Goal: Check status: Check status

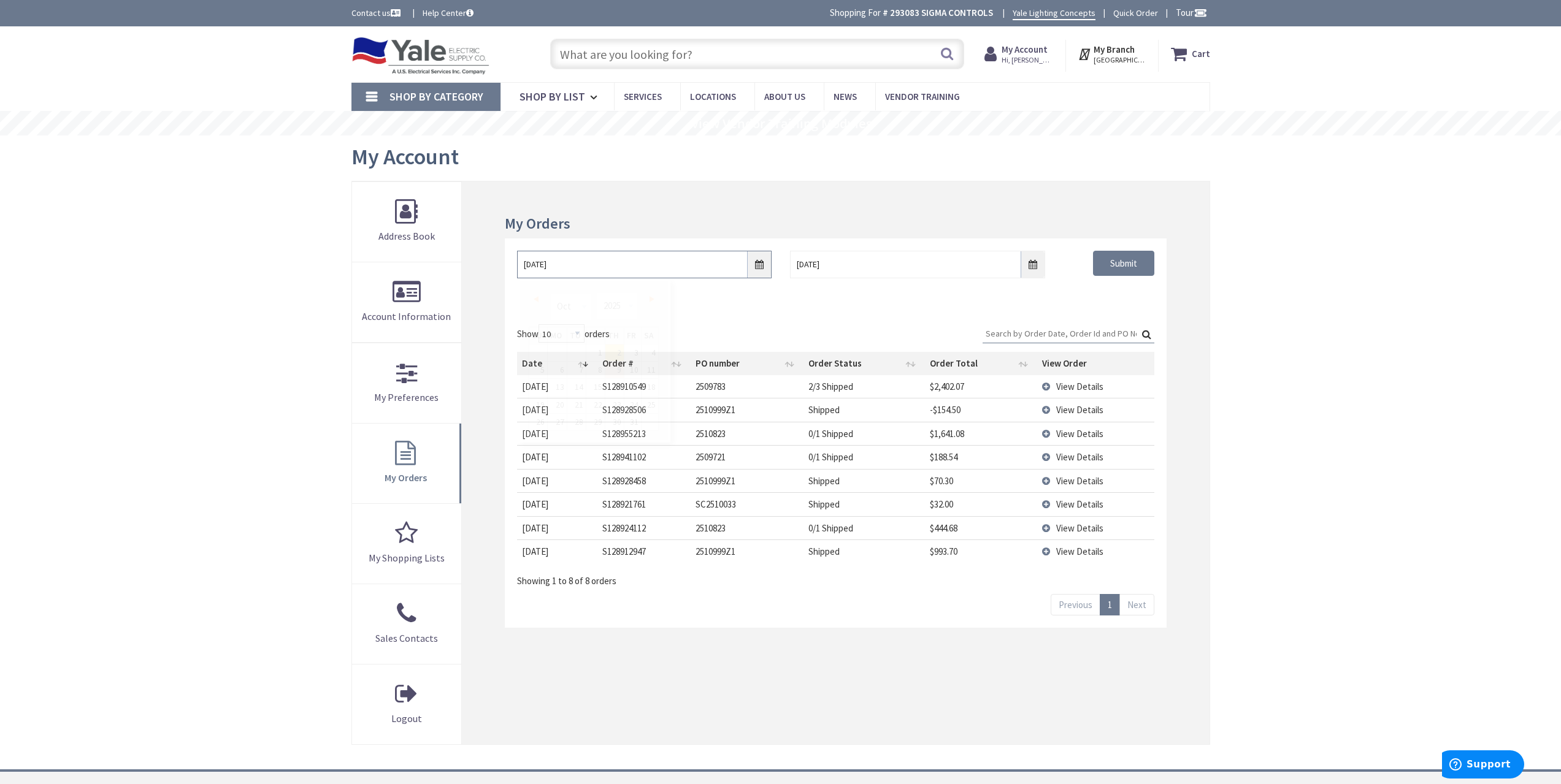
click at [768, 264] on input "10/2/2025" at bounding box center [644, 264] width 255 height 27
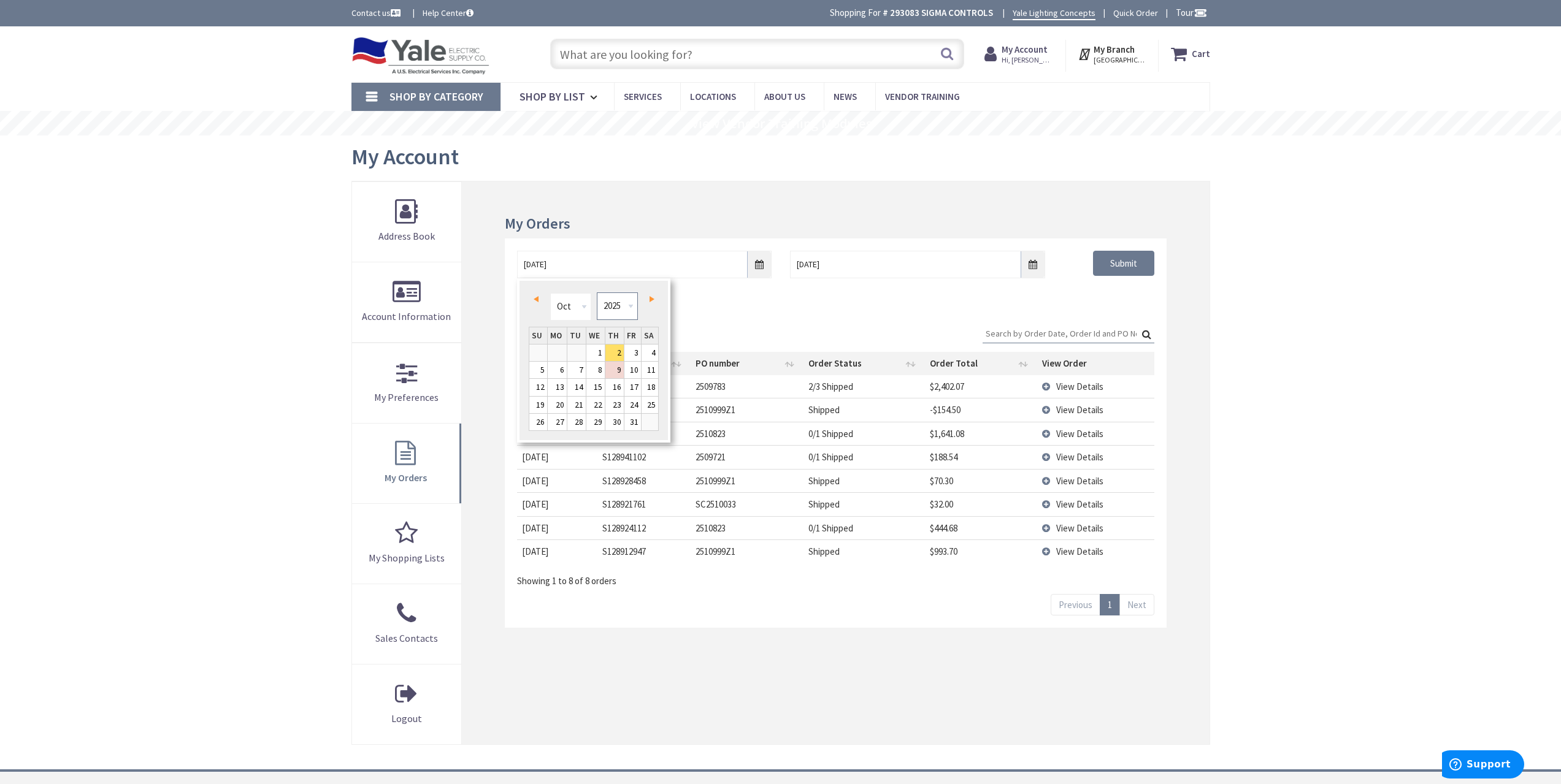
click at [619, 313] on select "1980 1981 1982 1983 1984 1985 1986 1987 1988 1989 1990 1991 1992 1993 1994 1995…" at bounding box center [617, 306] width 41 height 27
type input "10/01/2021"
click at [1096, 300] on div "10/01/2021 10/9/2025 Submit" at bounding box center [835, 275] width 662 height 74
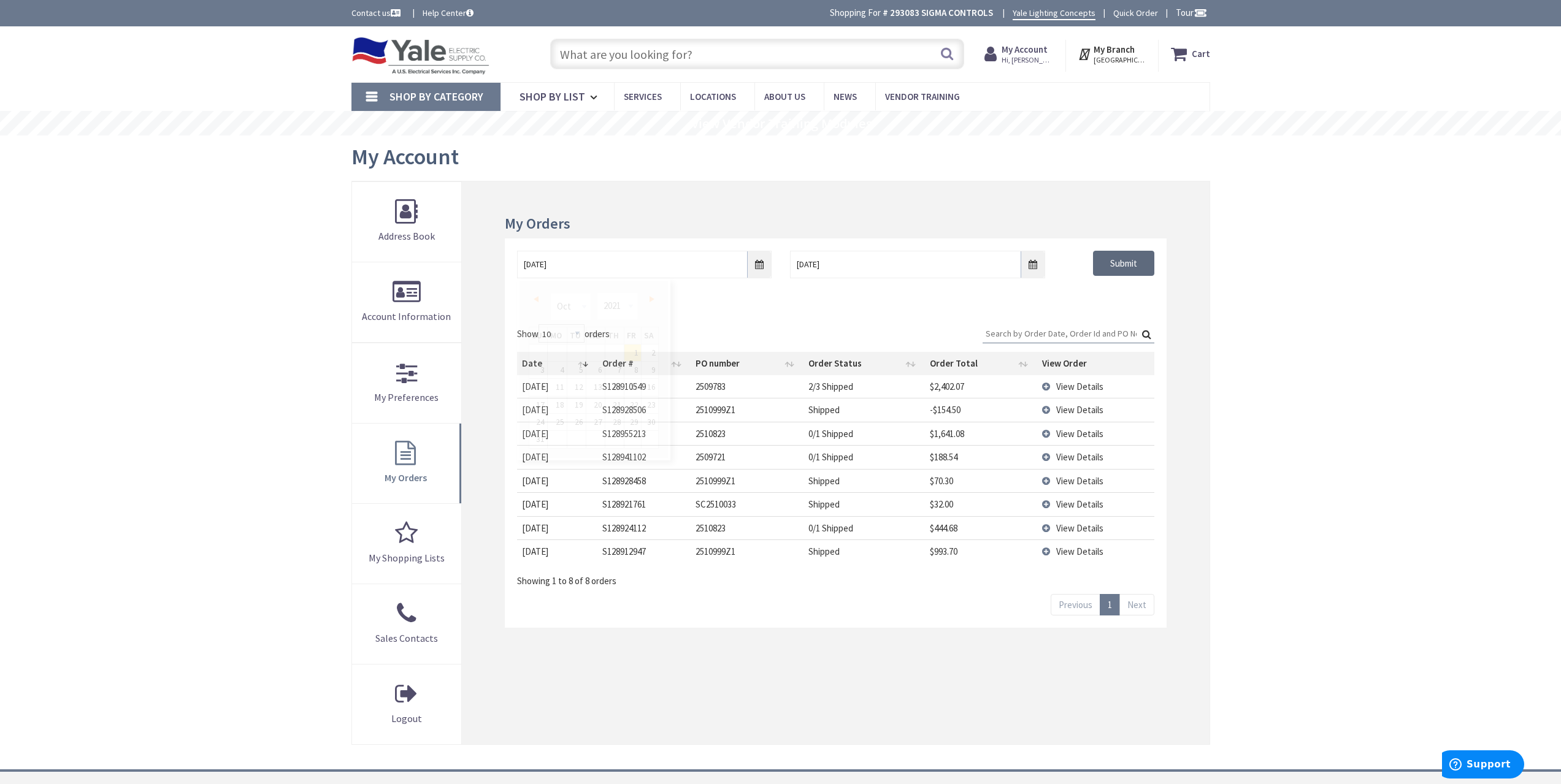
click at [1117, 263] on input "Submit" at bounding box center [1124, 263] width 62 height 25
